Goal: Task Accomplishment & Management: Use online tool/utility

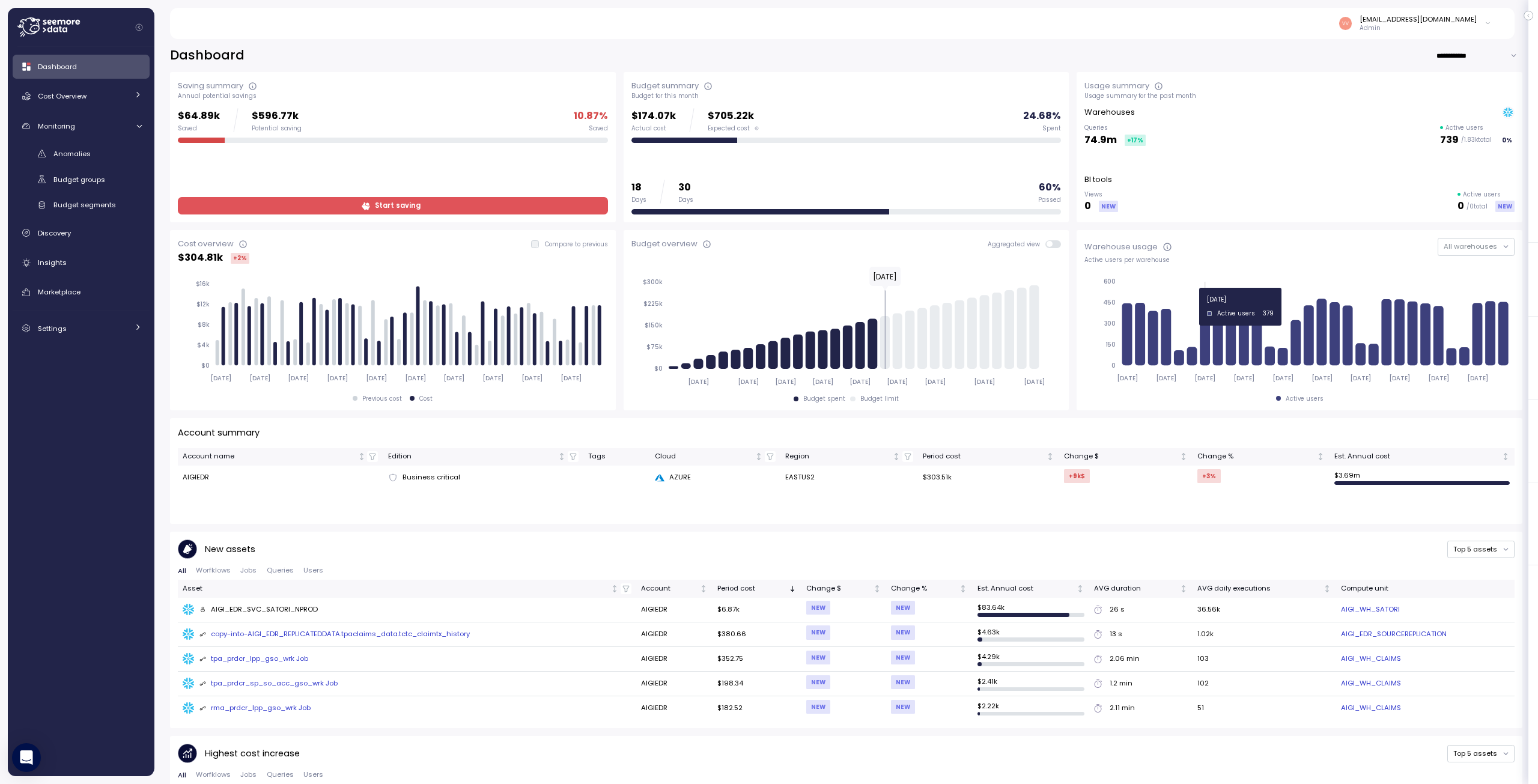
scroll to position [60, 0]
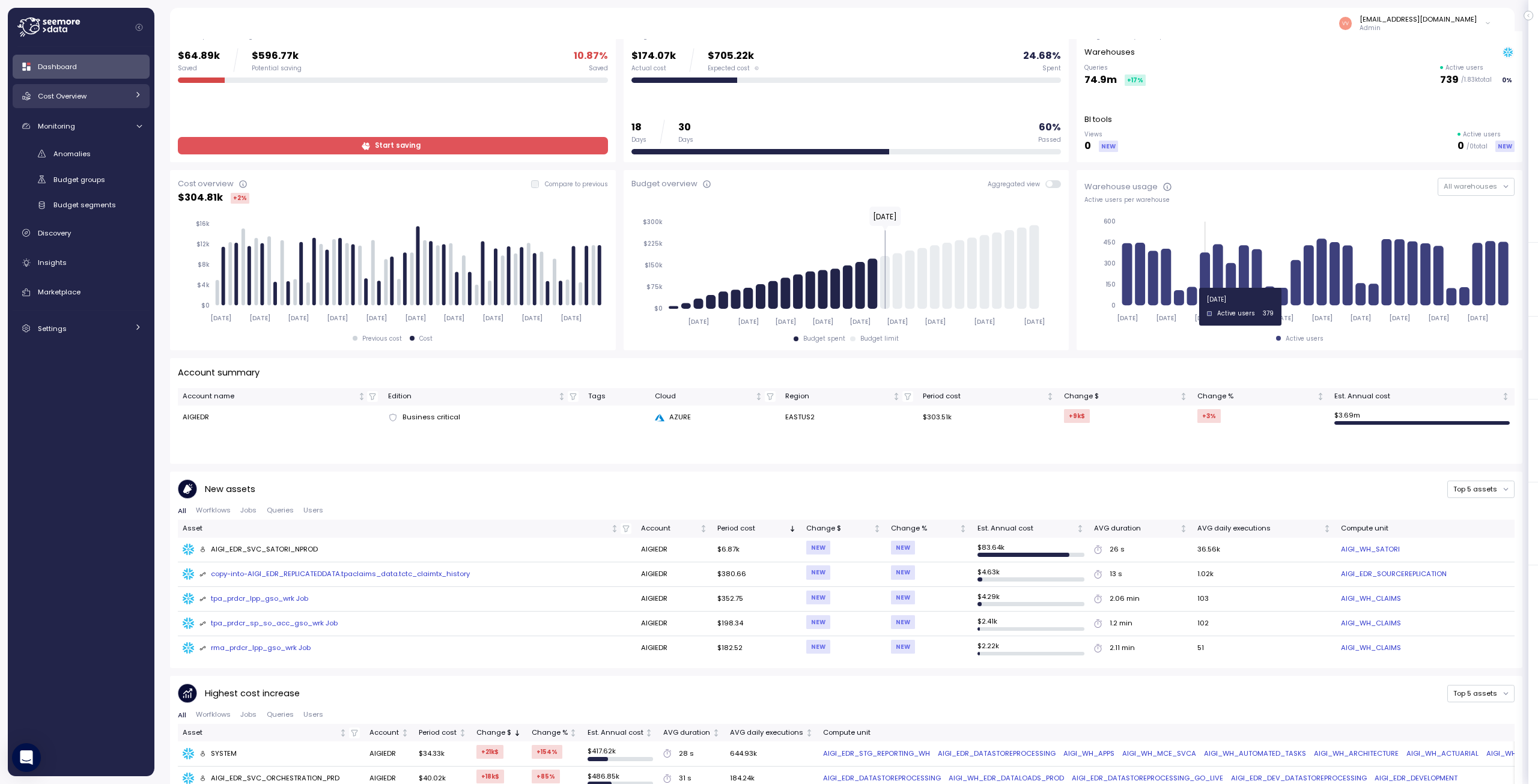
click at [135, 92] on icon at bounding box center [138, 95] width 8 height 8
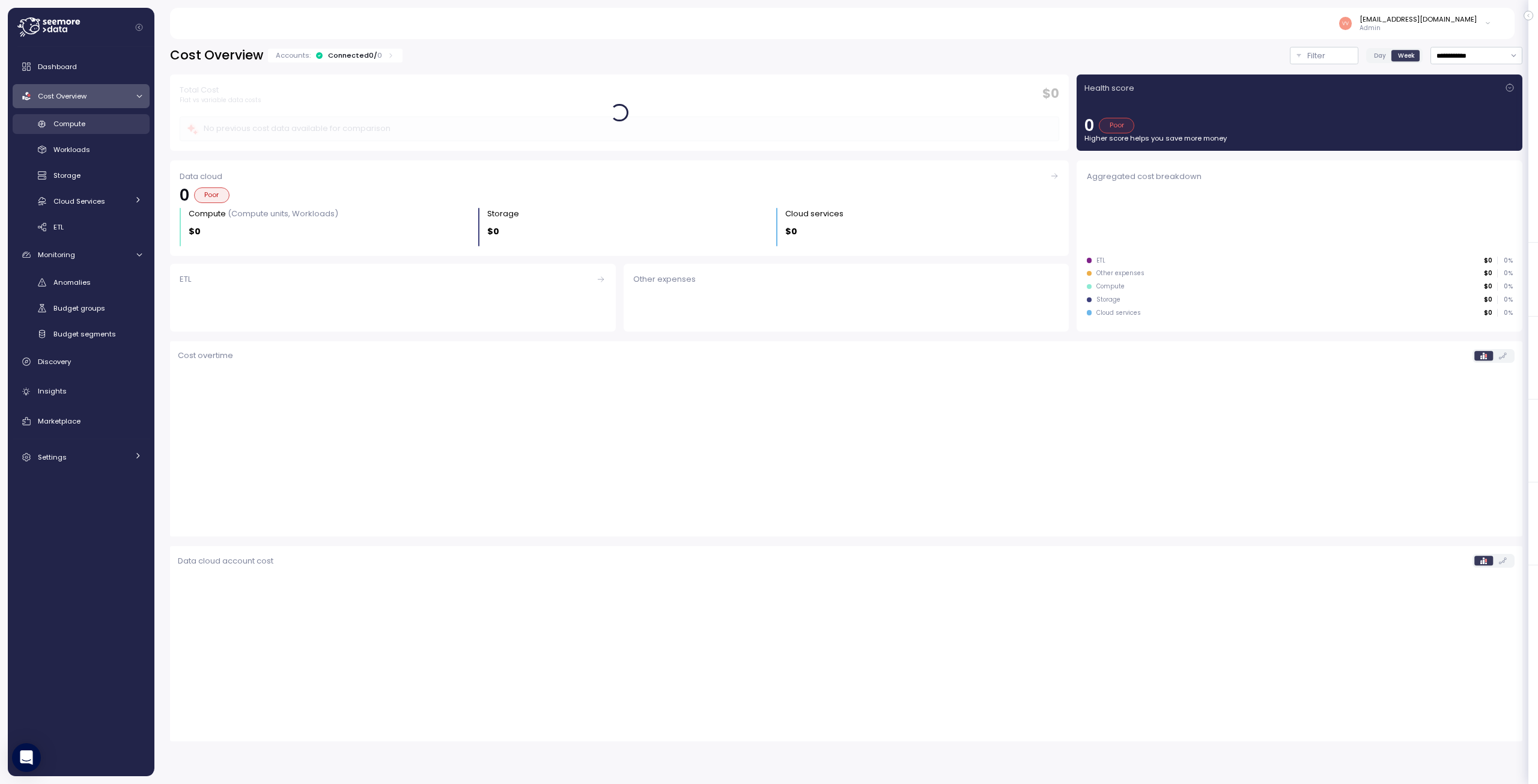
click at [84, 128] on span "Compute" at bounding box center [69, 123] width 32 height 9
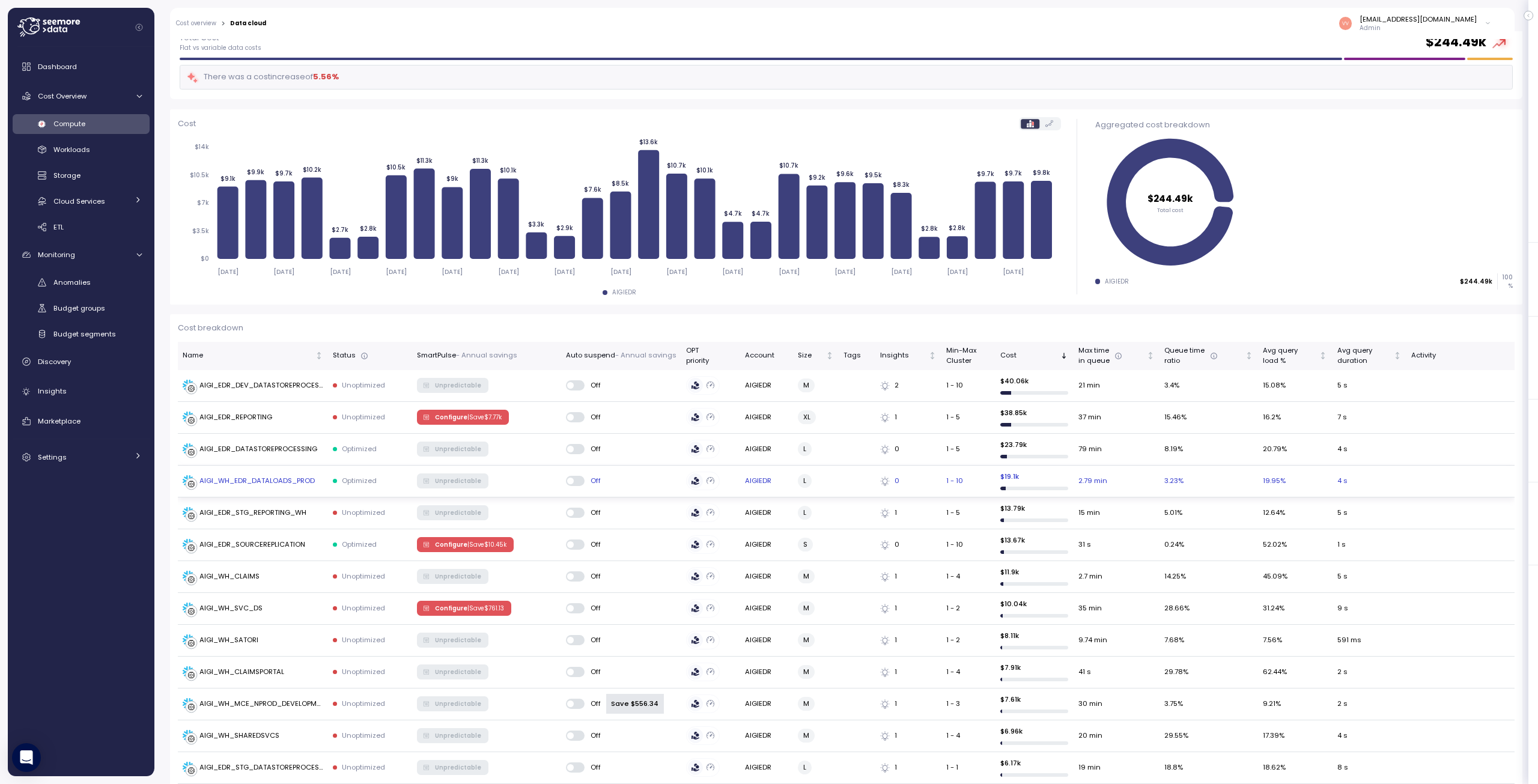
scroll to position [120, 0]
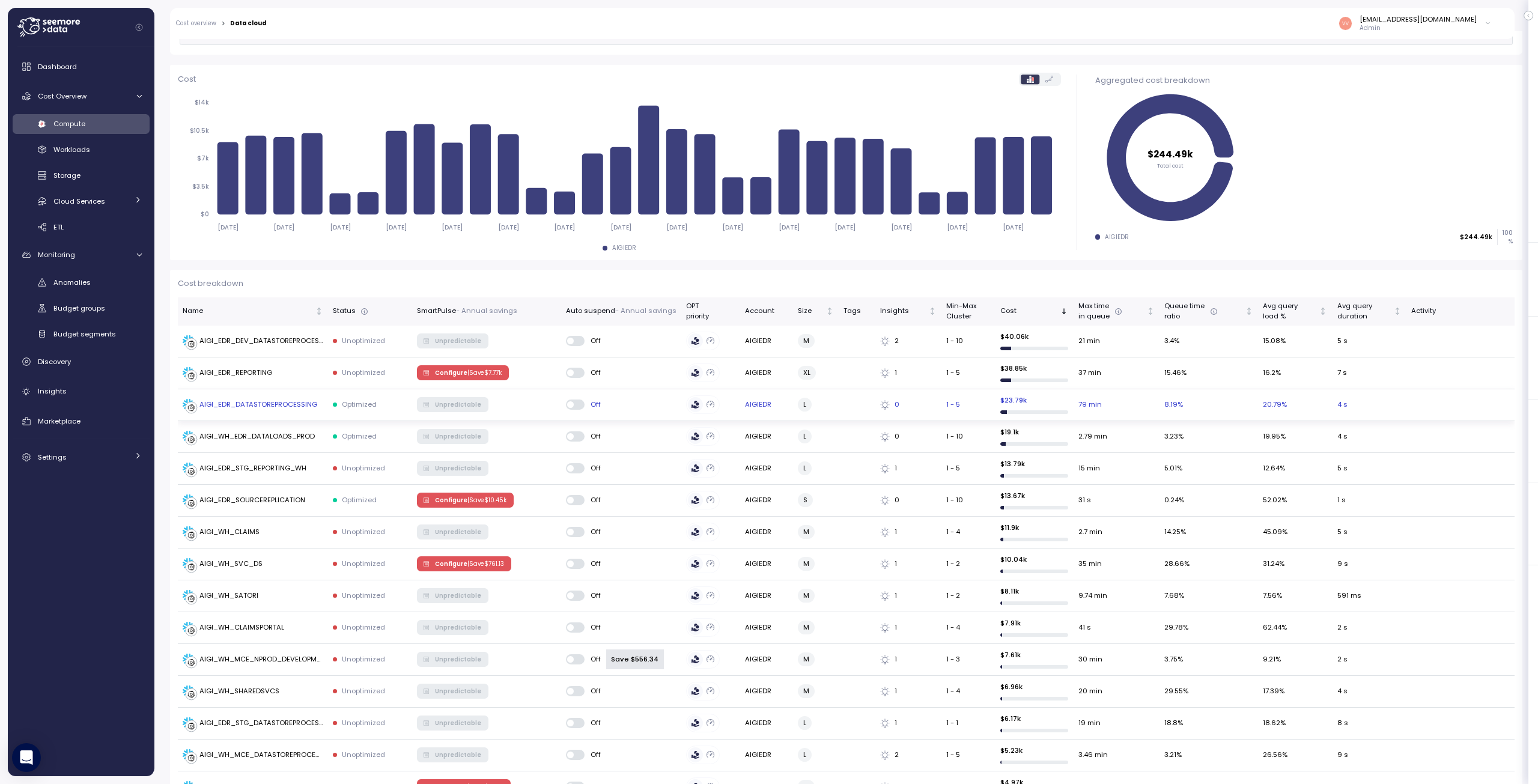
click at [437, 373] on span "Configure | Save $ 7.77k" at bounding box center [468, 372] width 67 height 13
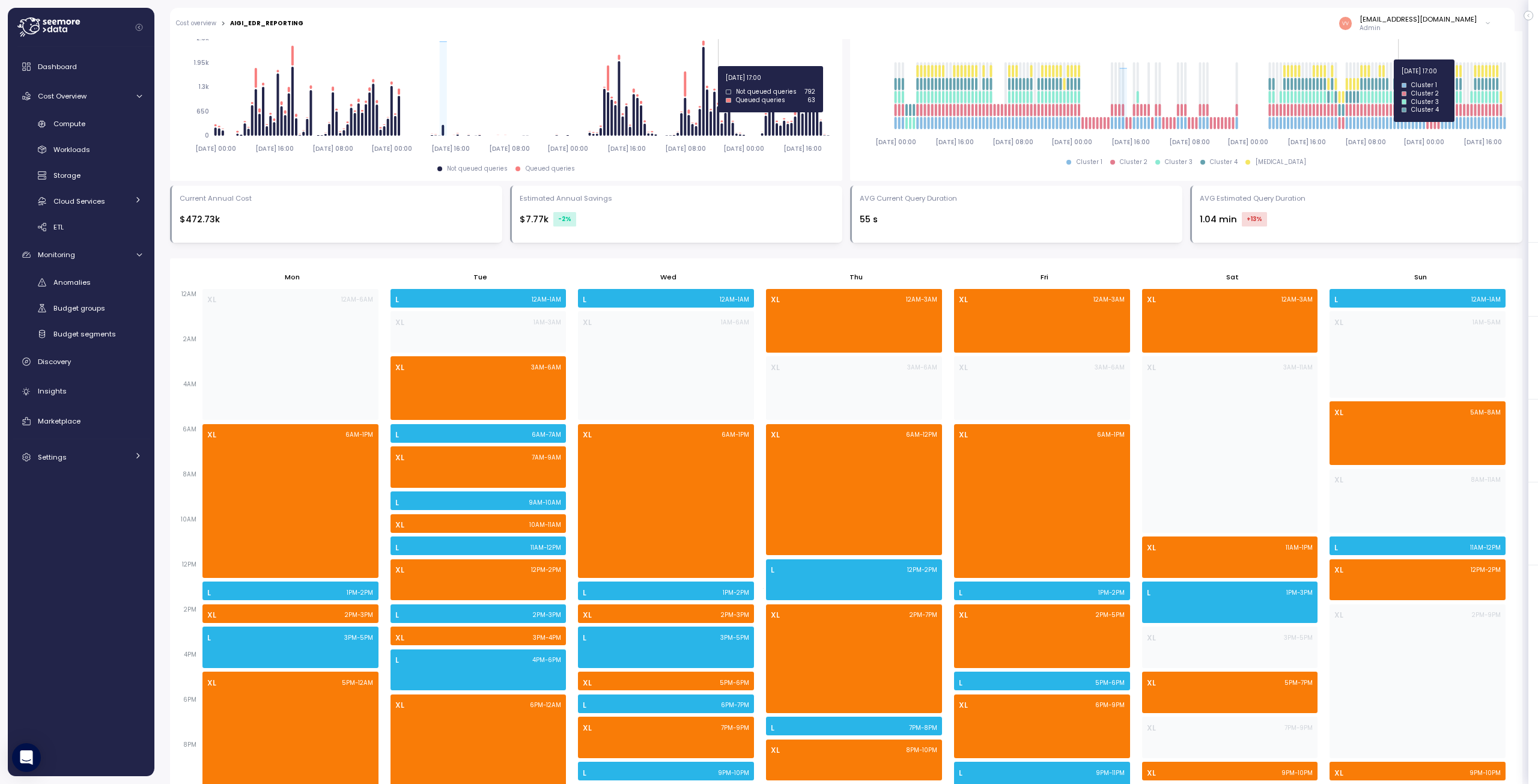
scroll to position [573, 0]
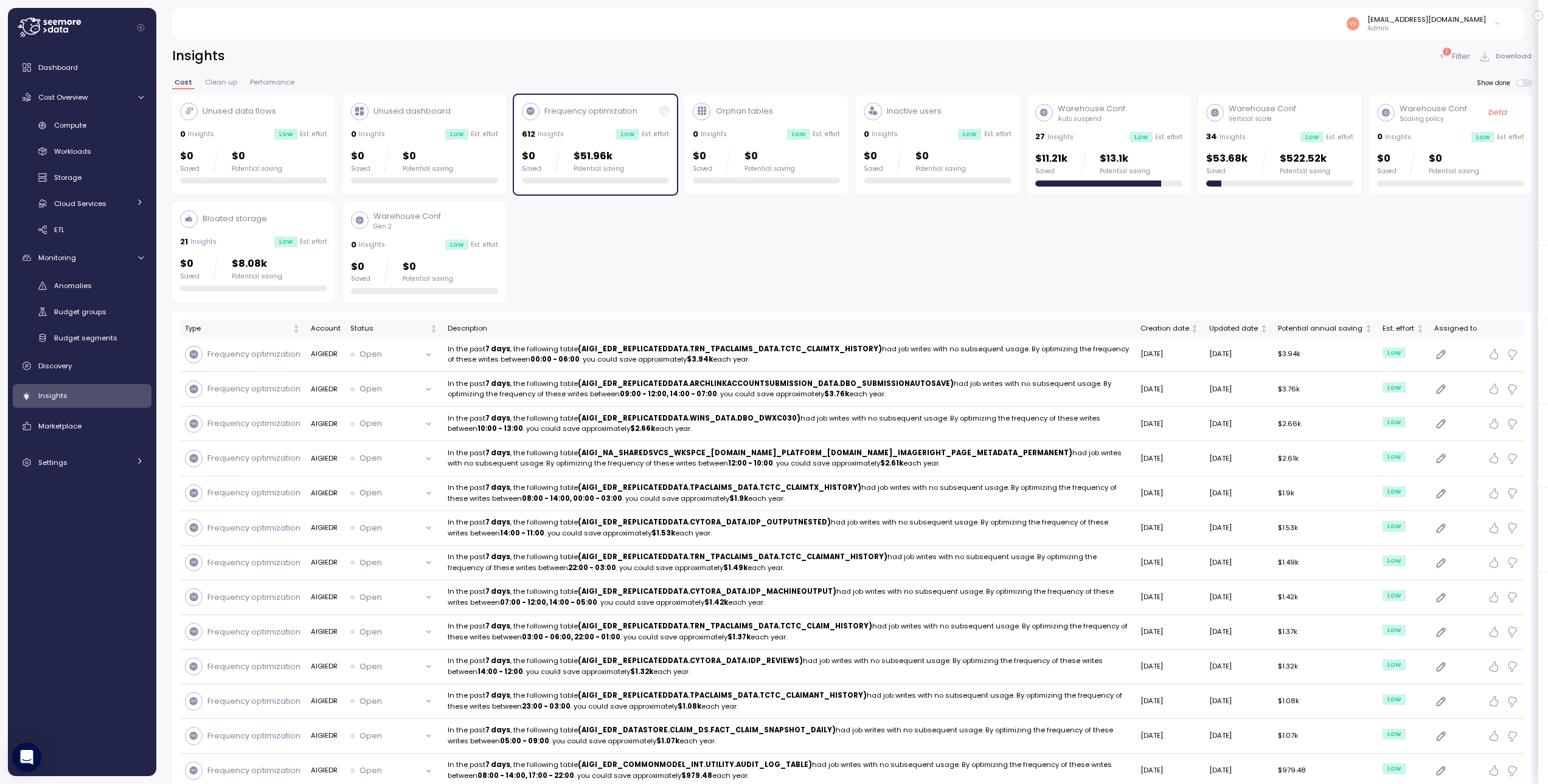
click at [623, 123] on div "Frequency optimization 612 Insights Low Est. effort $0 Saved $51.96k Potential …" at bounding box center [595, 144] width 147 height 82
